Goal: Obtain resource: Download file/media

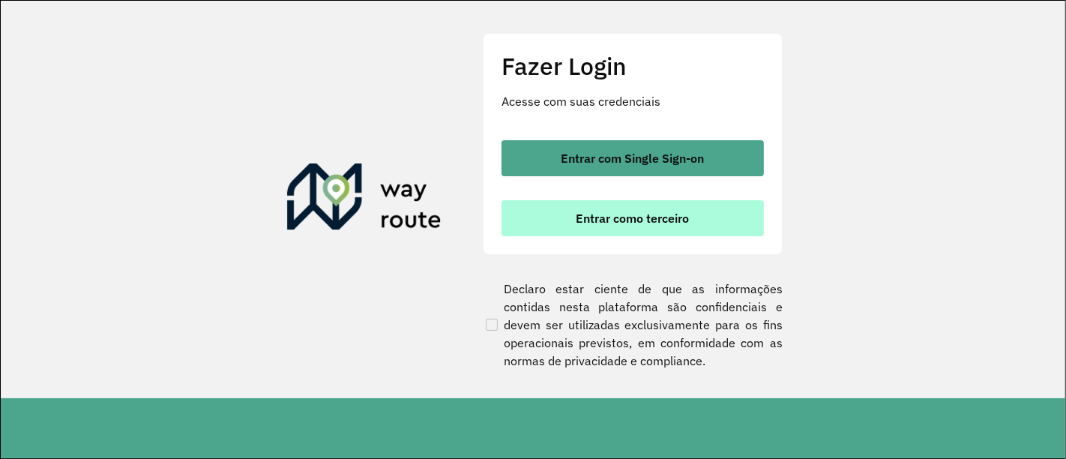
click at [646, 219] on span "Entrar como terceiro" at bounding box center [632, 218] width 113 height 12
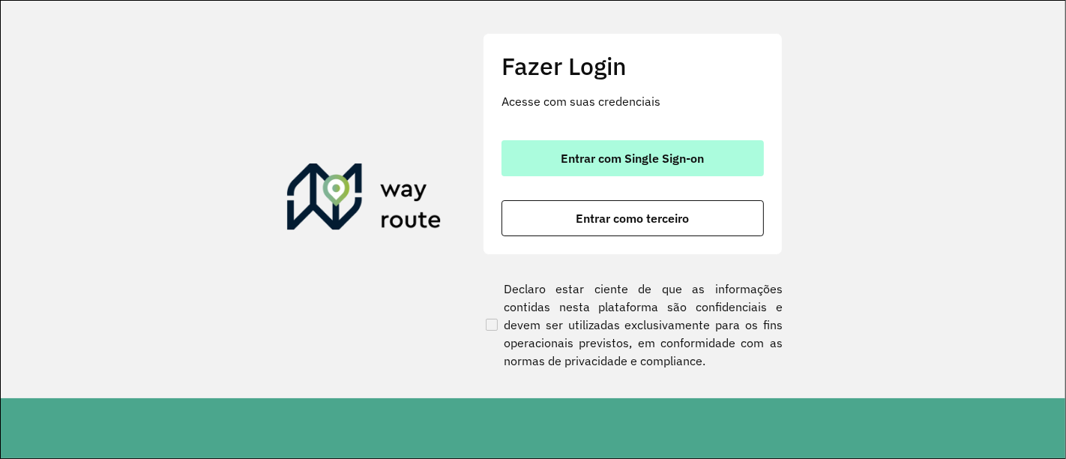
click at [595, 146] on button "Entrar com Single Sign-on" at bounding box center [632, 158] width 262 height 36
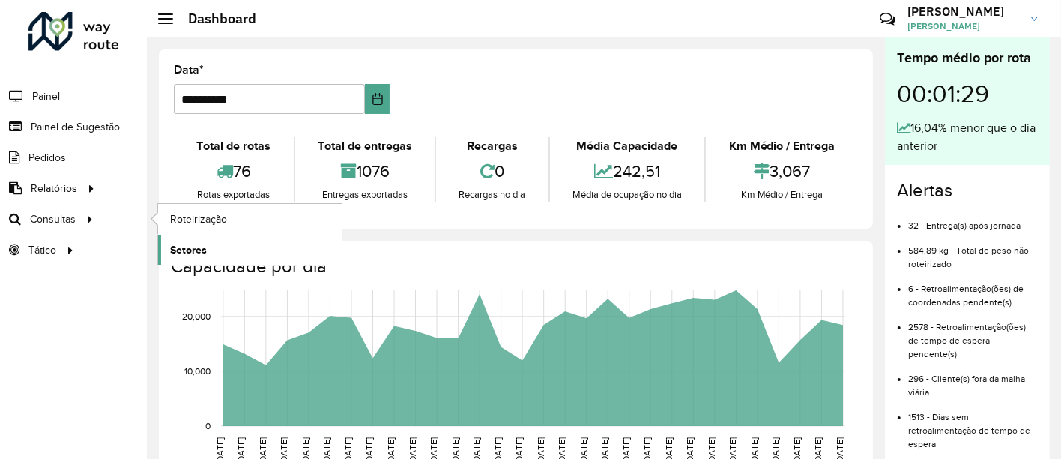
click at [209, 244] on link "Setores" at bounding box center [250, 250] width 184 height 30
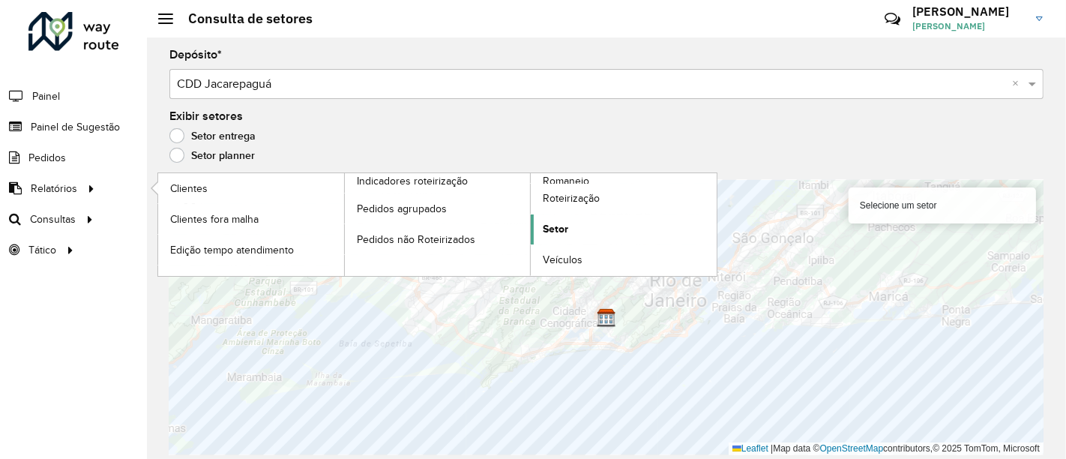
click at [567, 231] on span "Setor" at bounding box center [555, 229] width 25 height 16
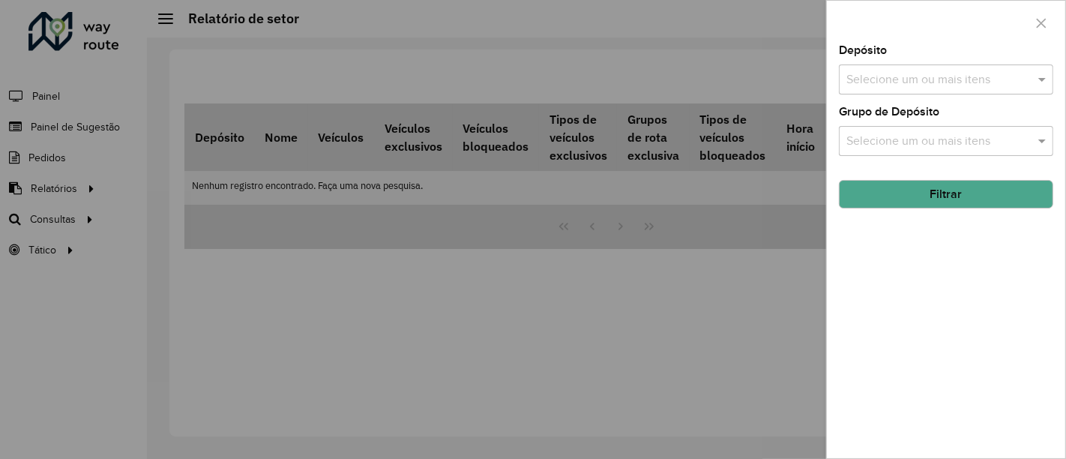
click at [1008, 71] on input "text" at bounding box center [938, 80] width 192 height 18
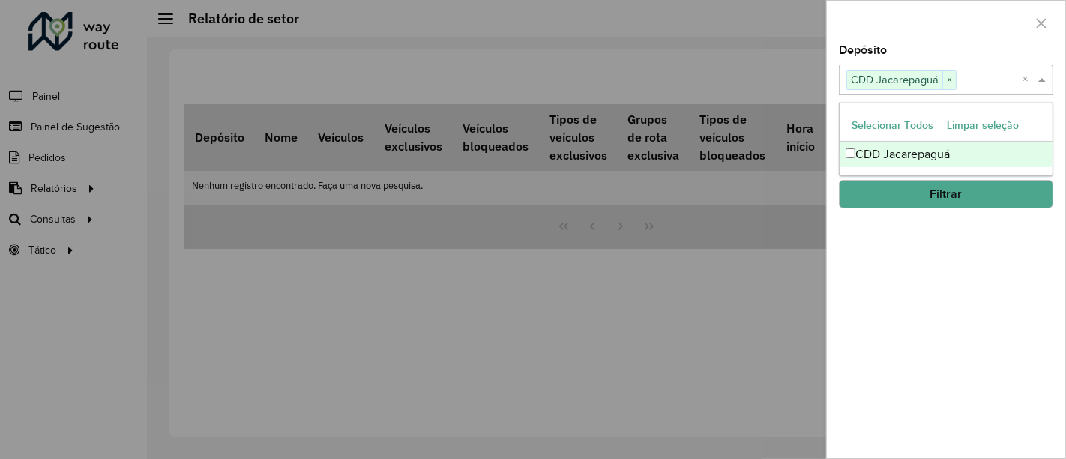
click at [836, 130] on div "Depósito Selecione um ou mais itens CDD Jacarepaguá × × Grupo de Depósito Selec…" at bounding box center [946, 251] width 238 height 413
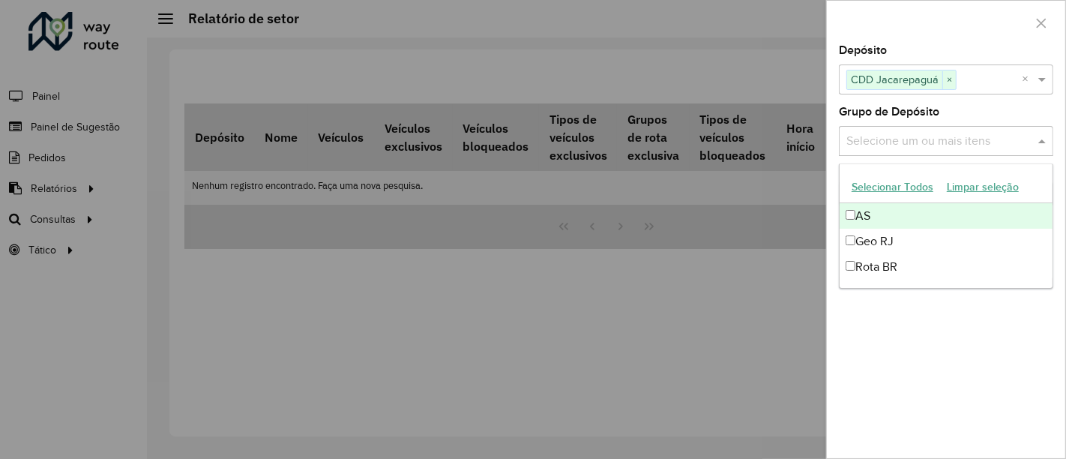
click at [859, 139] on input "text" at bounding box center [938, 142] width 192 height 18
click at [878, 184] on button "Selecionar Todos" at bounding box center [892, 186] width 95 height 23
click at [830, 165] on div "Depósito Selecione um ou mais itens CDD Jacarepaguá × × Grupo de Depósito Selec…" at bounding box center [946, 251] width 238 height 413
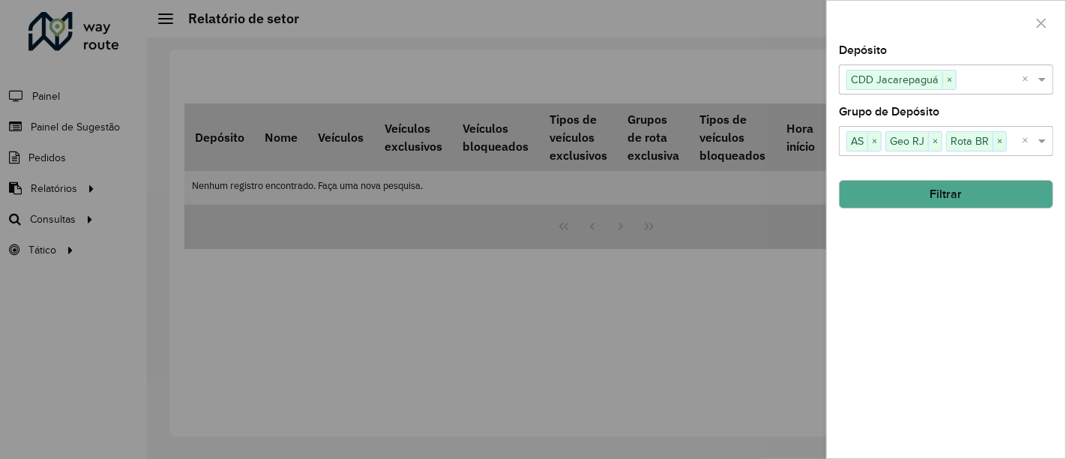
click at [873, 183] on button "Filtrar" at bounding box center [946, 194] width 214 height 28
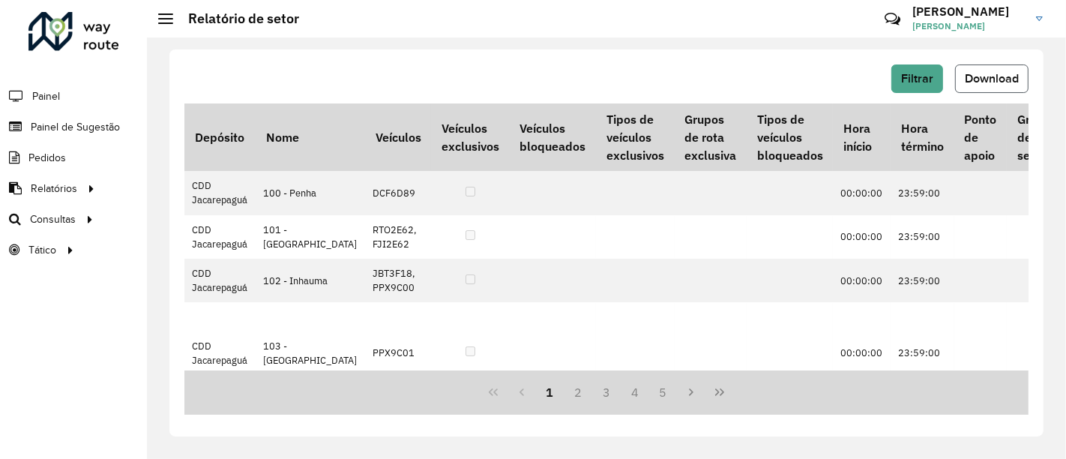
click at [963, 83] on button "Download" at bounding box center [991, 78] width 73 height 28
